Goal: Check status: Check status

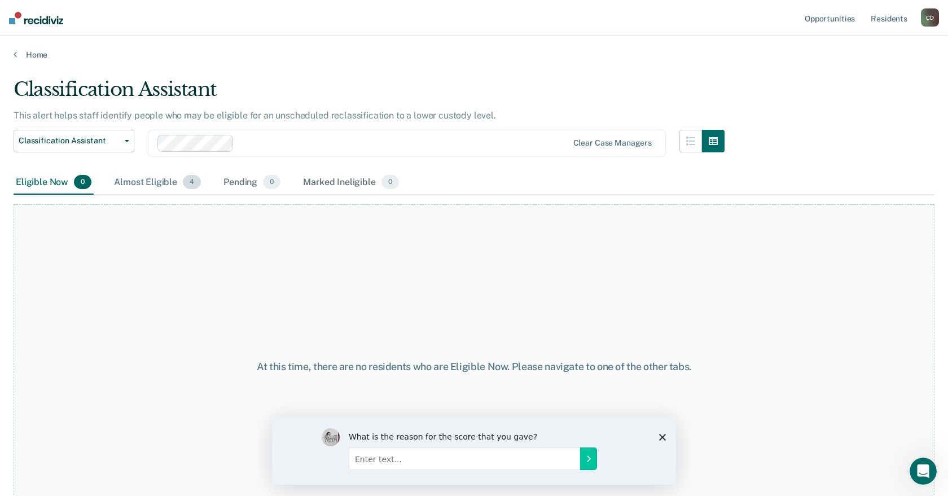
click at [164, 183] on div "Almost Eligible 4" at bounding box center [157, 182] width 91 height 25
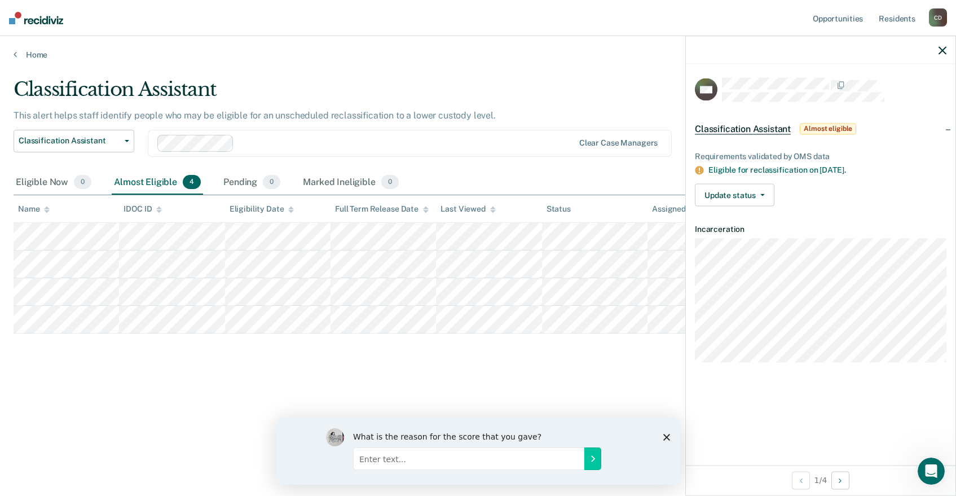
click at [941, 52] on icon "button" at bounding box center [943, 50] width 8 height 8
